Goal: Transaction & Acquisition: Purchase product/service

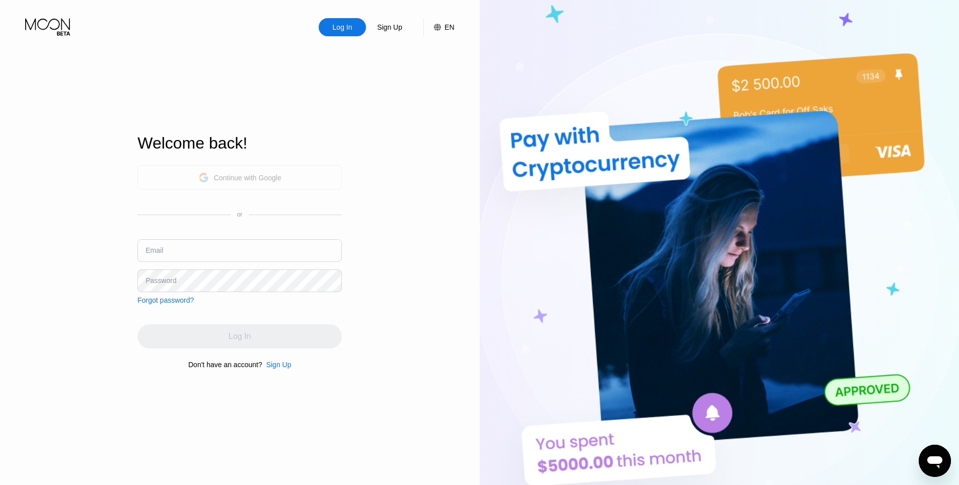
click at [243, 174] on div "Continue with Google" at bounding box center [247, 178] width 67 height 8
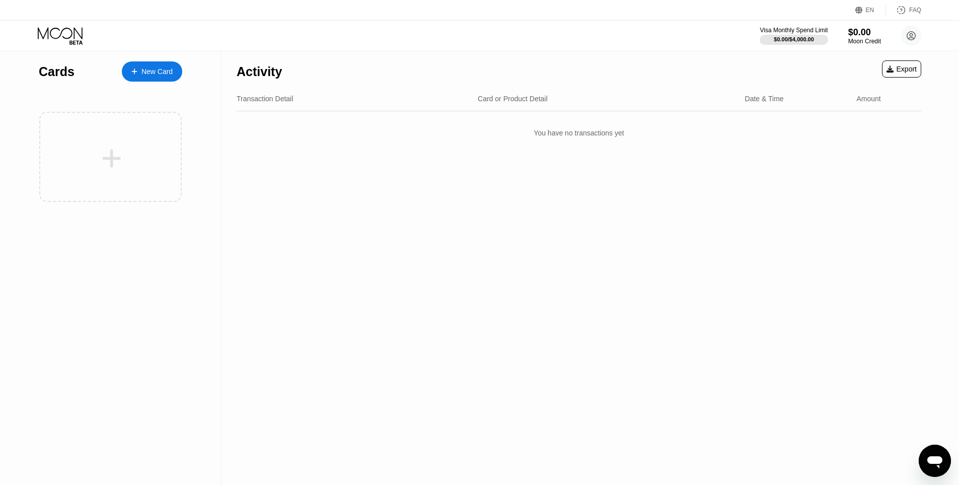
click at [586, 213] on div "Activity Export Transaction Detail Card or Product Detail Date & Time Amount Yo…" at bounding box center [578, 267] width 715 height 433
click at [862, 29] on div "$0.00" at bounding box center [865, 32] width 34 height 11
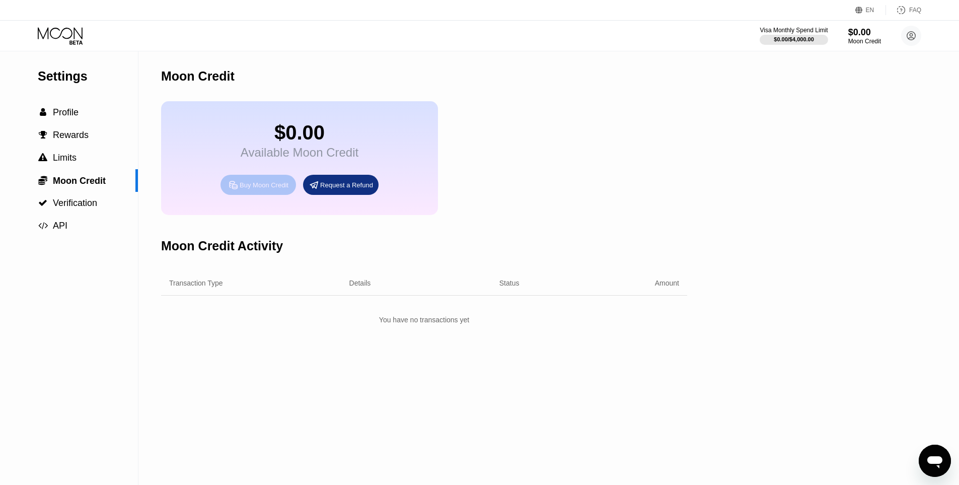
click at [267, 189] on div "Buy Moon Credit" at bounding box center [264, 185] width 49 height 9
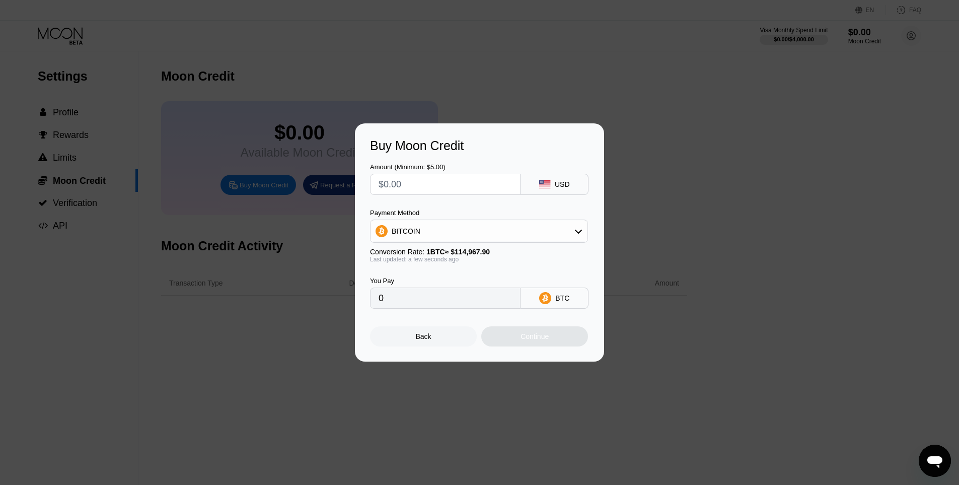
click at [431, 188] on input "text" at bounding box center [444, 184] width 133 height 20
click at [451, 239] on div "BITCOIN" at bounding box center [478, 231] width 217 height 20
click at [439, 277] on span "USDT on TRON" at bounding box center [419, 281] width 51 height 8
type input "0.00"
click at [421, 181] on input "text" at bounding box center [444, 184] width 133 height 20
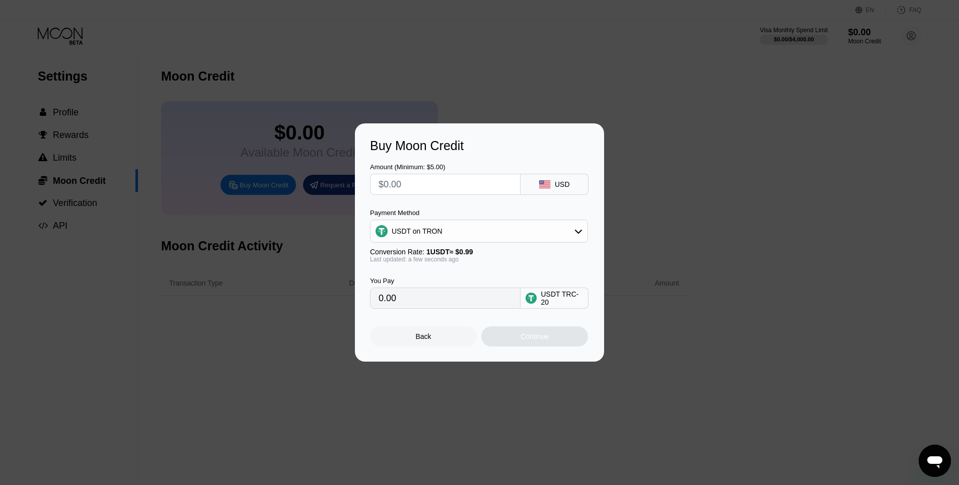
type input "$5"
type input "5.05"
type input "$5"
click at [525, 346] on div "Continue" at bounding box center [534, 336] width 107 height 20
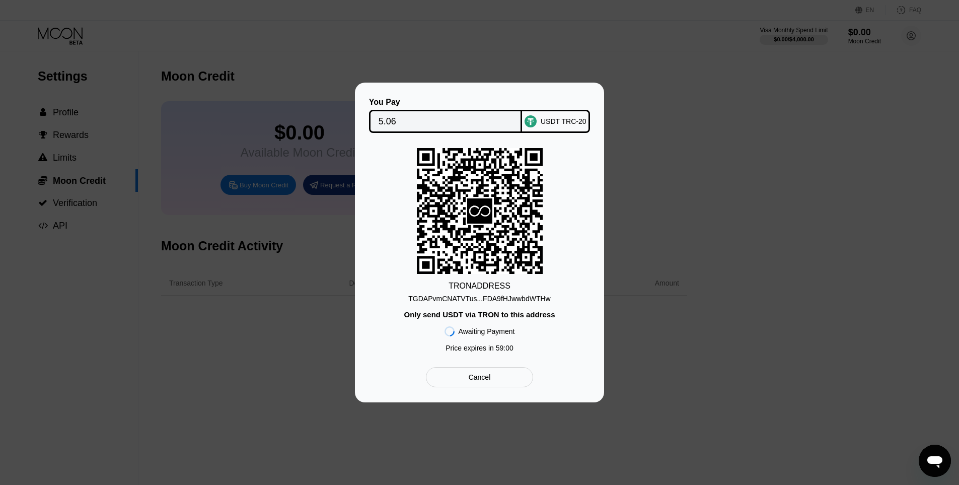
click at [485, 300] on div "TGDAPvmCNATVTus...FDA9fHJwwbdWTHw" at bounding box center [479, 298] width 142 height 8
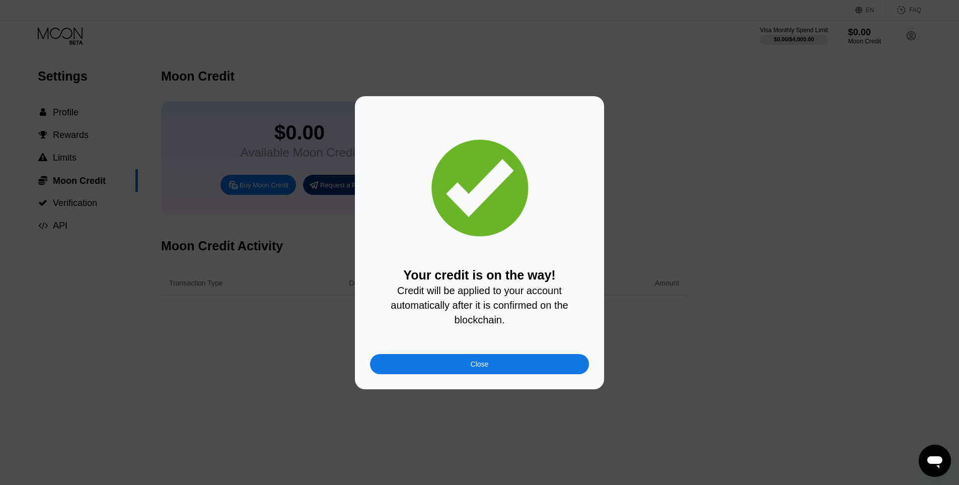
click at [480, 356] on div "Your credit is on the way! Credit will be applied to your account automatically…" at bounding box center [479, 242] width 219 height 263
click at [484, 365] on div "Close" at bounding box center [480, 364] width 18 height 8
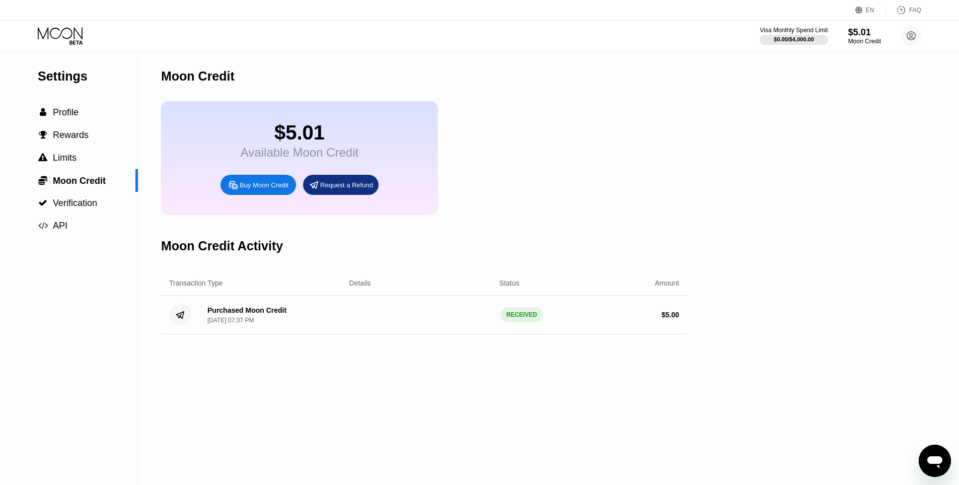
click at [63, 44] on icon at bounding box center [61, 36] width 47 height 18
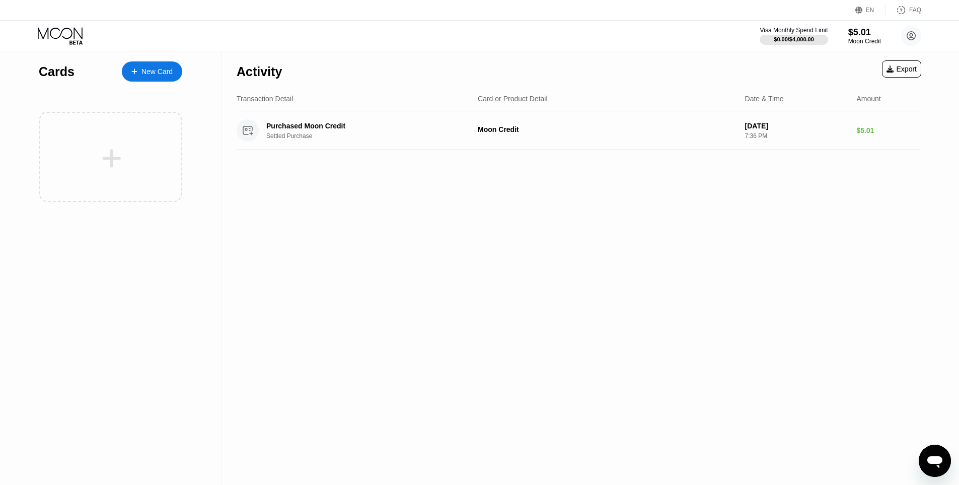
click at [154, 150] on div at bounding box center [111, 158] width 125 height 23
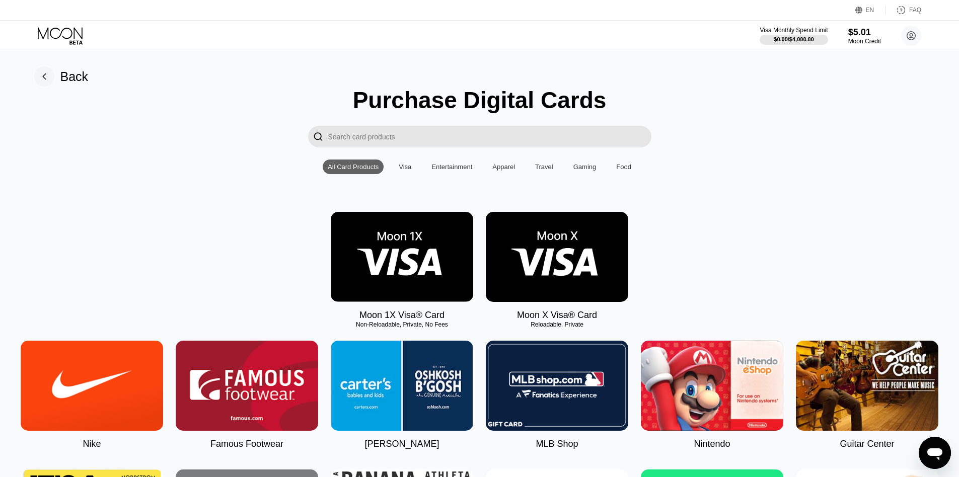
click at [567, 262] on img at bounding box center [557, 257] width 142 height 90
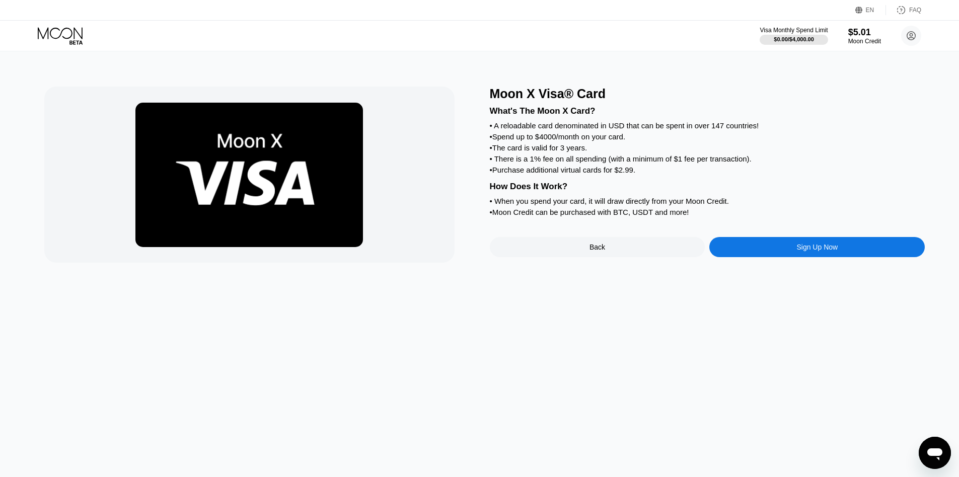
click at [755, 250] on div "Moon X Visa® Card What's The Moon X Card? • A reloadable card denominated in US…" at bounding box center [707, 175] width 435 height 176
click at [761, 257] on div "Sign Up Now" at bounding box center [816, 247] width 215 height 20
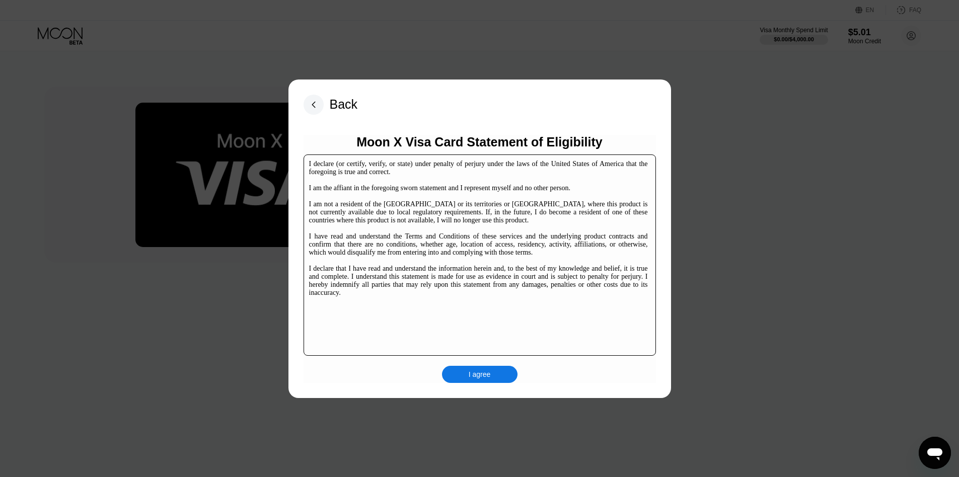
click at [478, 378] on div "I agree" at bounding box center [480, 374] width 22 height 9
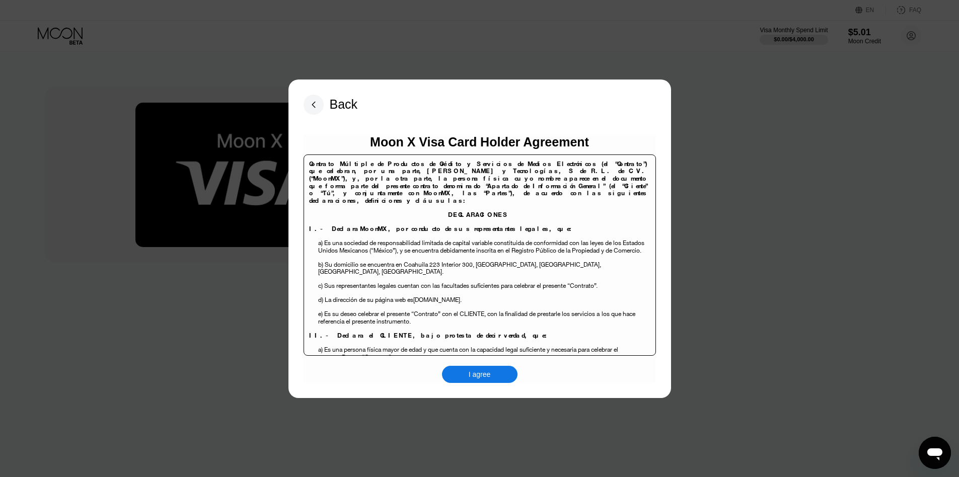
click at [485, 381] on div "I agree" at bounding box center [479, 374] width 75 height 17
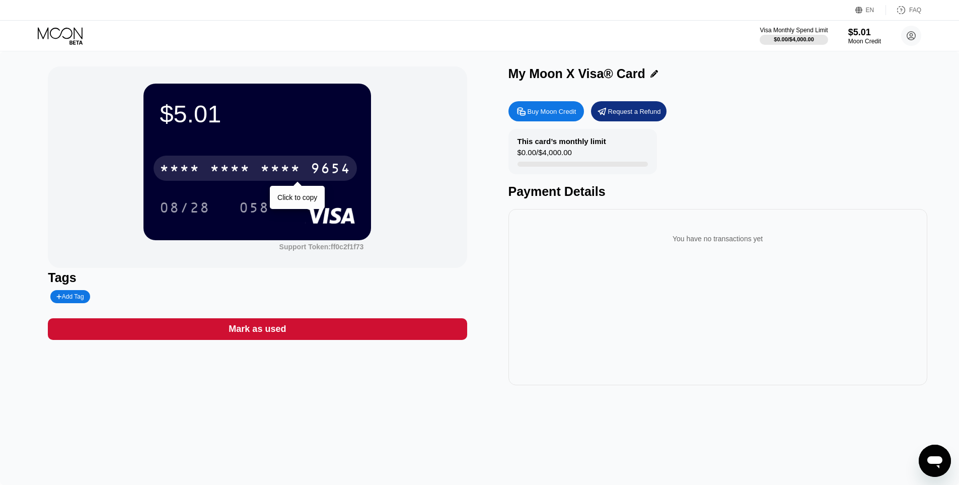
click at [262, 159] on div "* * * * * * * * * * * * 9654" at bounding box center [255, 168] width 203 height 25
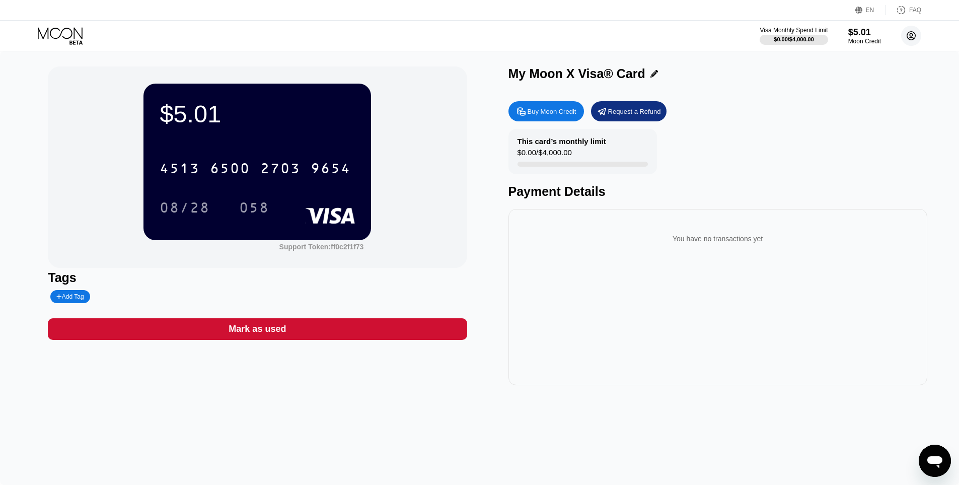
click at [913, 36] on circle at bounding box center [911, 36] width 20 height 20
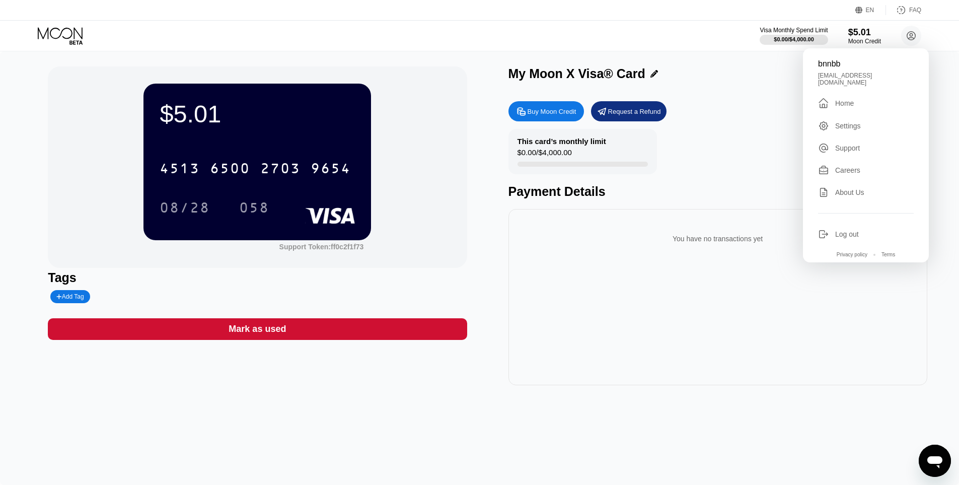
click at [849, 75] on div "bnnbb8199@gmail.com" at bounding box center [866, 79] width 96 height 14
copy div "bnnbb8199@gmail.com "
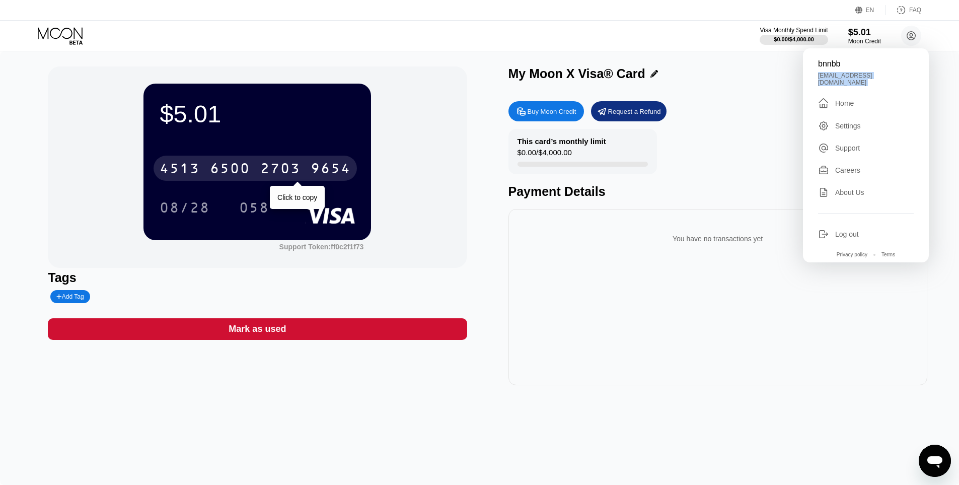
click at [253, 171] on div "4513 6500 2703 9654" at bounding box center [255, 168] width 203 height 25
click at [196, 196] on div "08/28" at bounding box center [184, 207] width 65 height 25
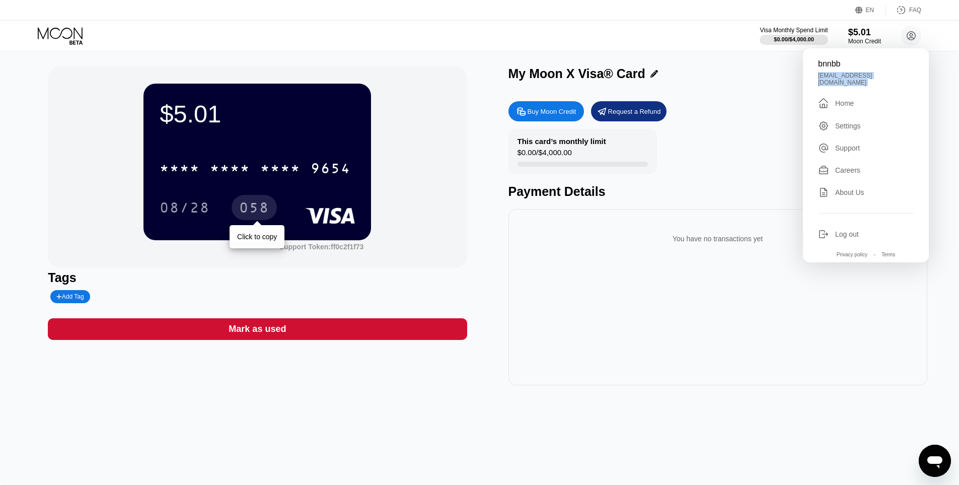
click at [248, 201] on div "058" at bounding box center [254, 207] width 45 height 25
click at [780, 95] on div "My Moon X Visa® Card Buy Moon Credit Request a Refund This card’s monthly limit…" at bounding box center [717, 225] width 419 height 319
